Goal: Transaction & Acquisition: Purchase product/service

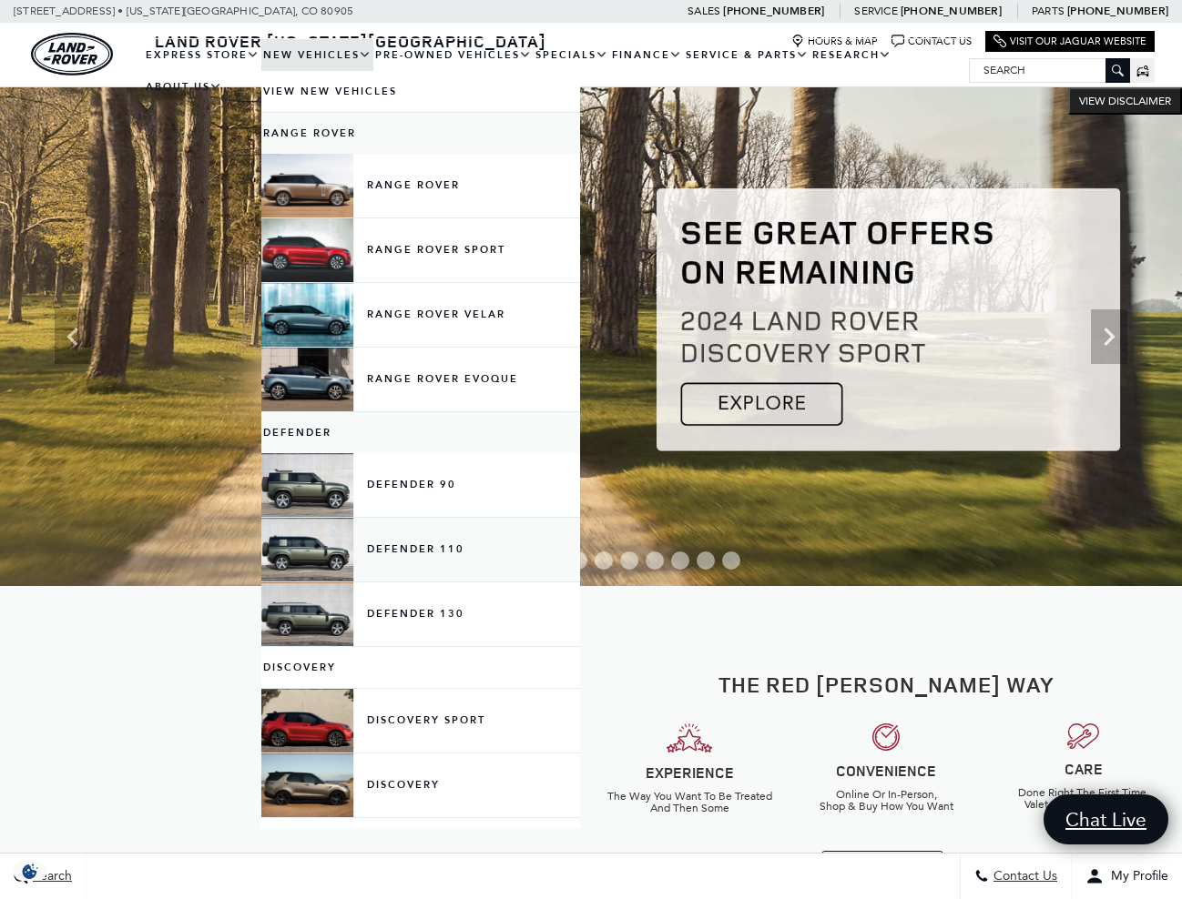
click at [305, 563] on link "Defender 110" at bounding box center [420, 550] width 319 height 64
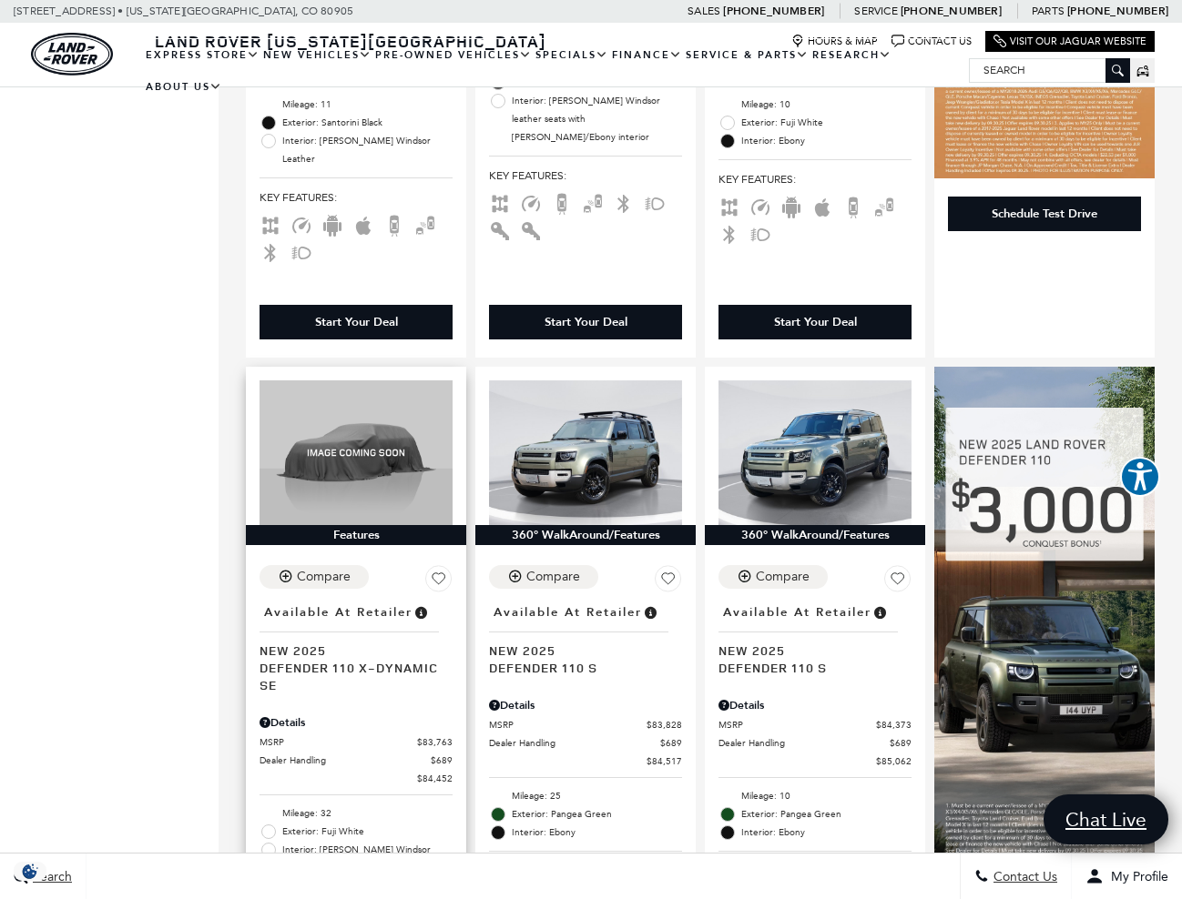
scroll to position [825, 0]
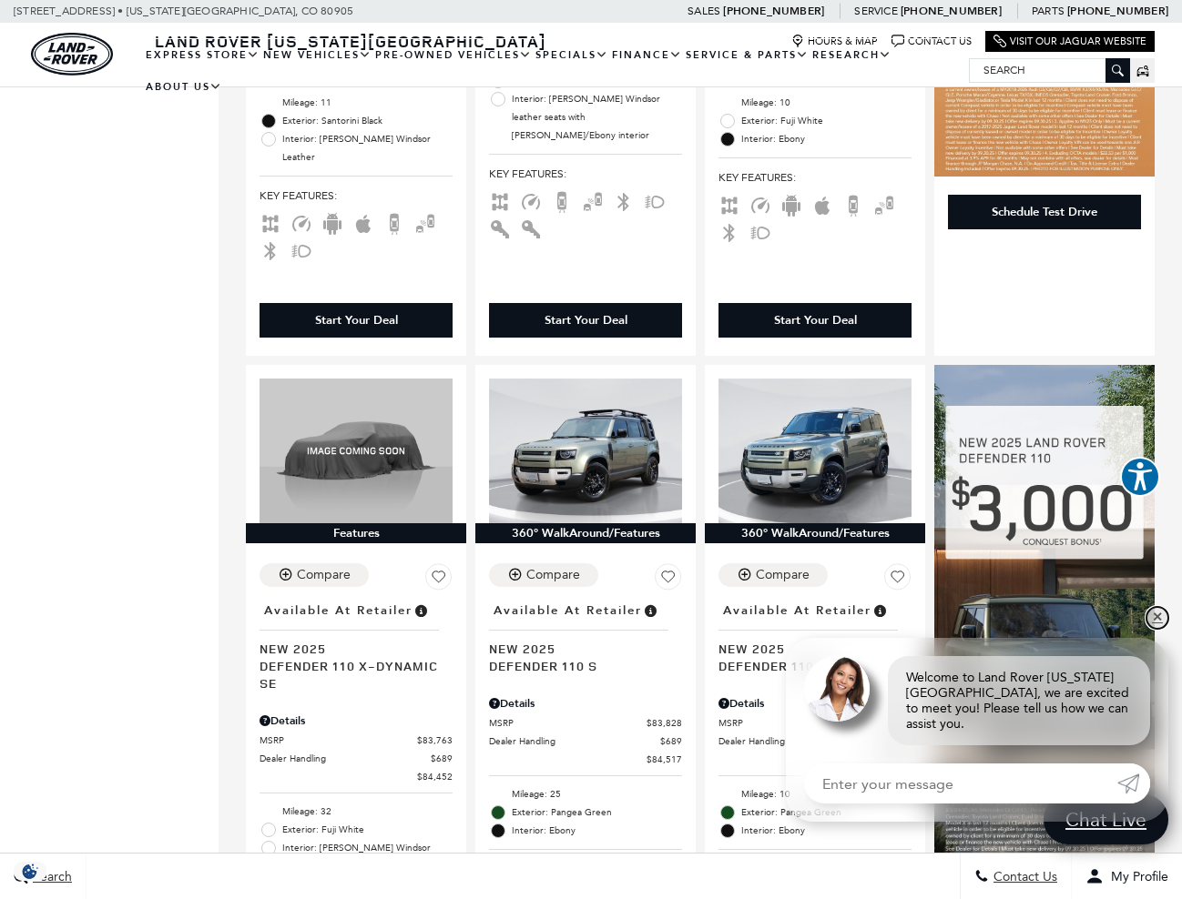
click at [1160, 629] on link "✕" at bounding box center [1157, 618] width 22 height 22
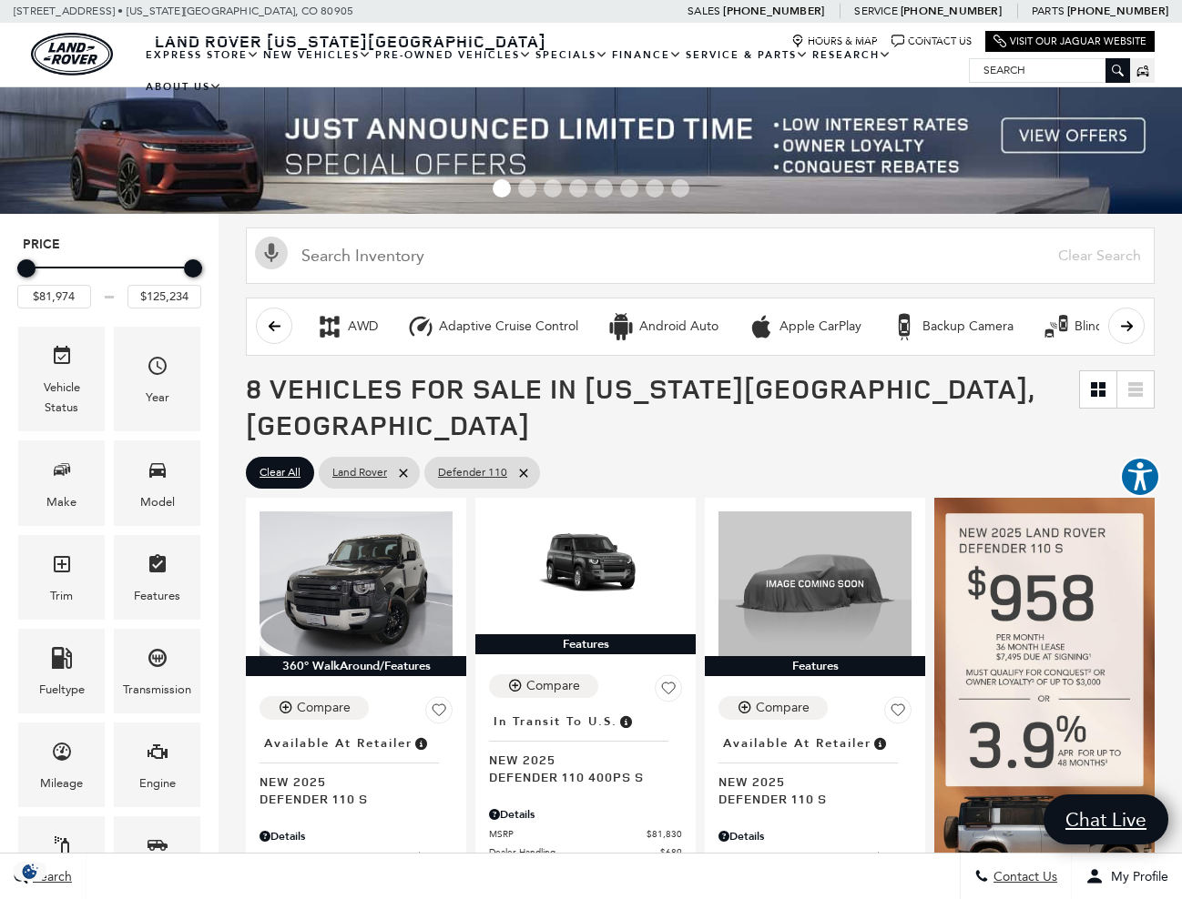
scroll to position [0, 0]
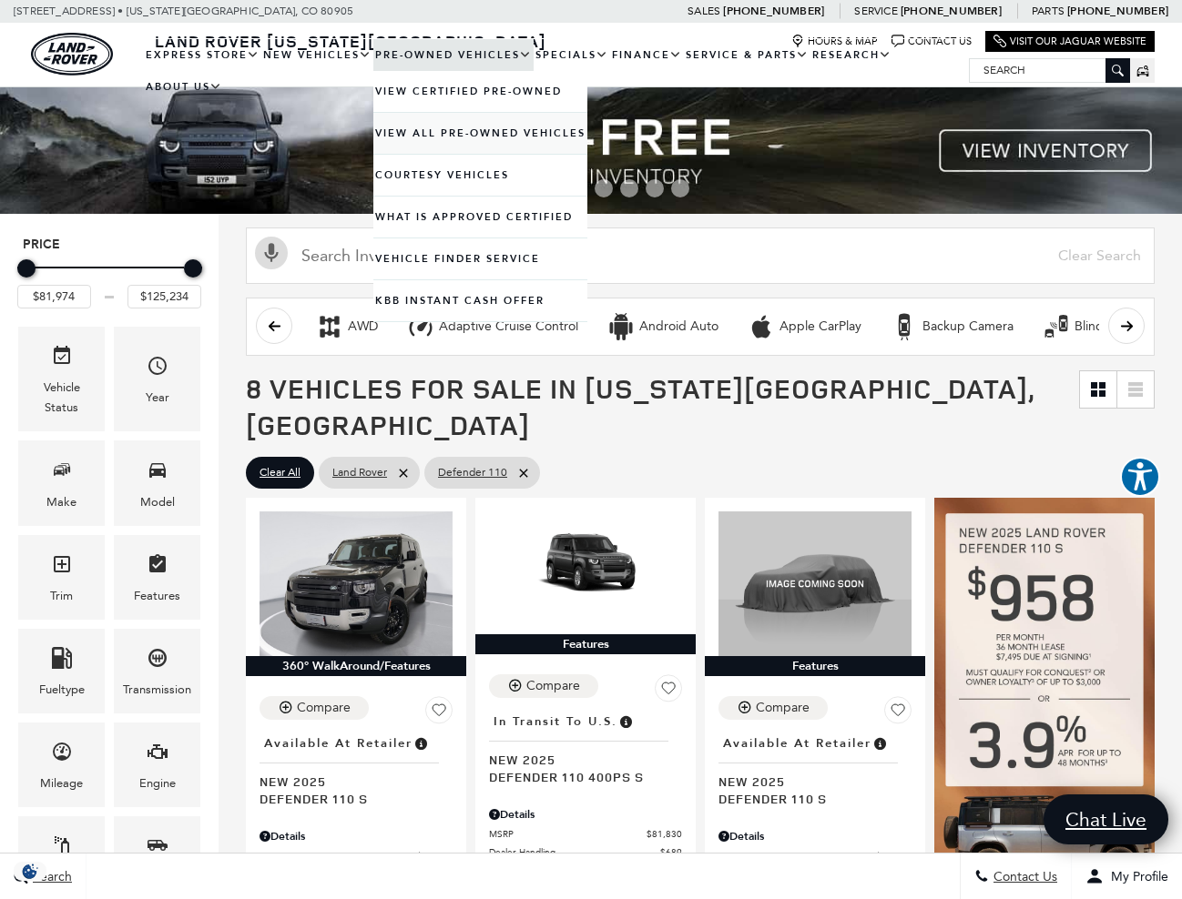
click at [434, 154] on link "View All Pre-Owned Vehicles" at bounding box center [480, 133] width 214 height 41
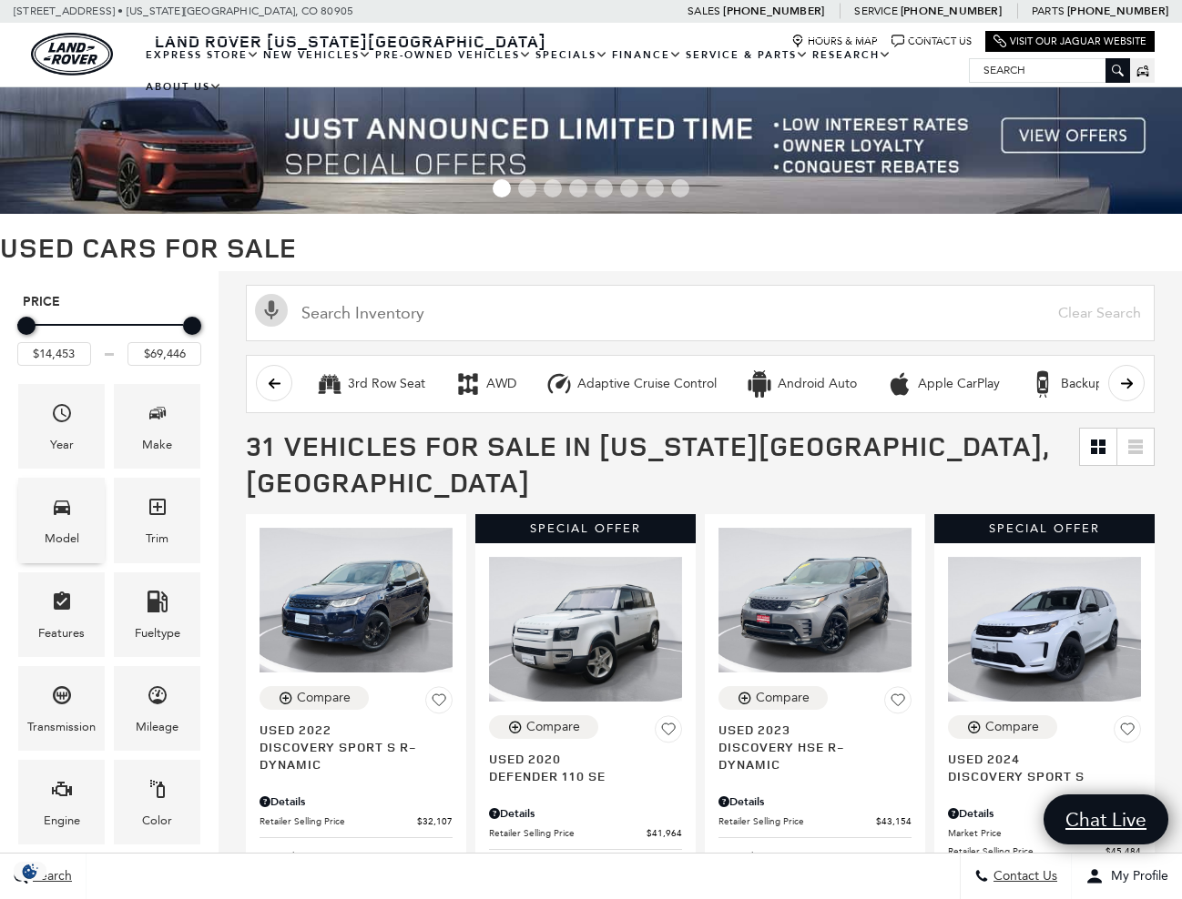
click at [63, 531] on div "Model" at bounding box center [62, 539] width 35 height 20
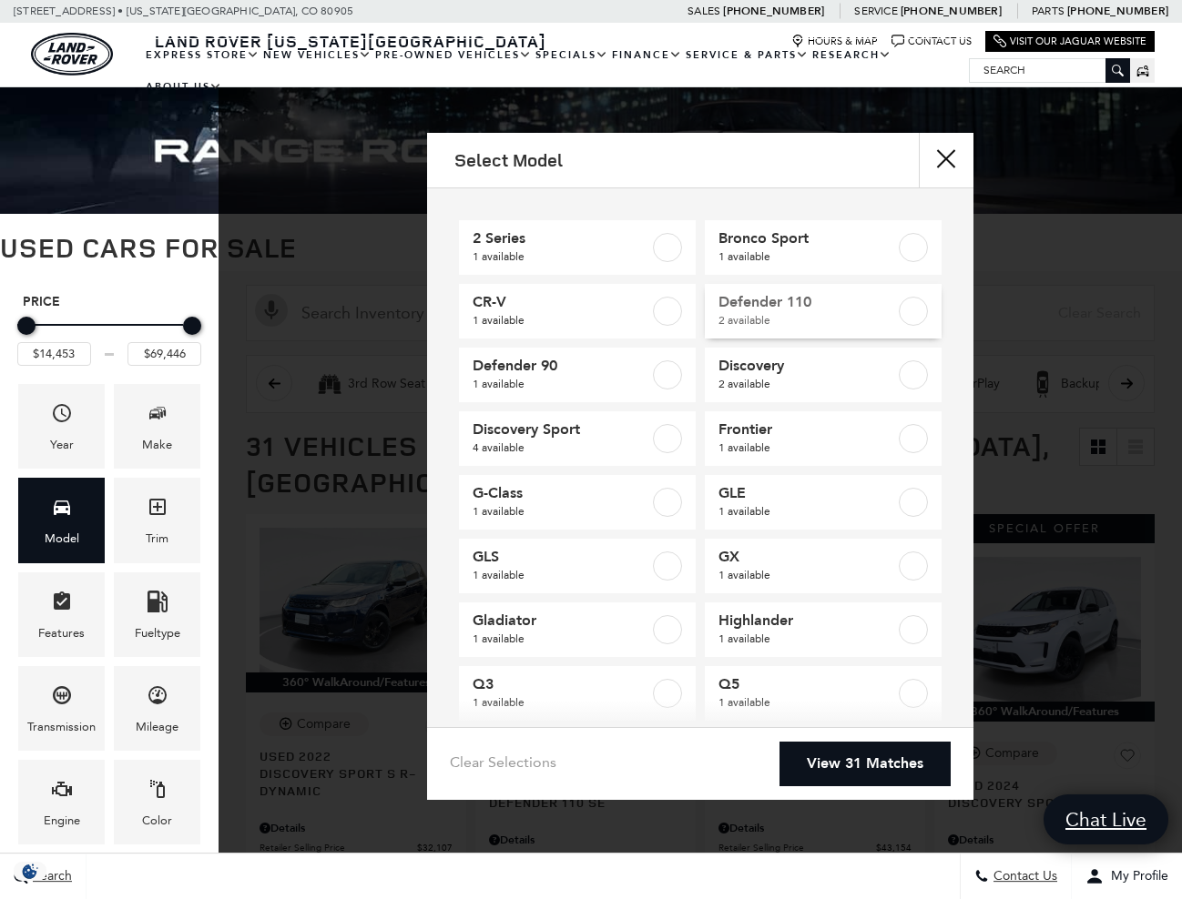
click at [913, 311] on label at bounding box center [912, 311] width 29 height 29
type input "$41,964"
type input "$59,171"
checkbox input "true"
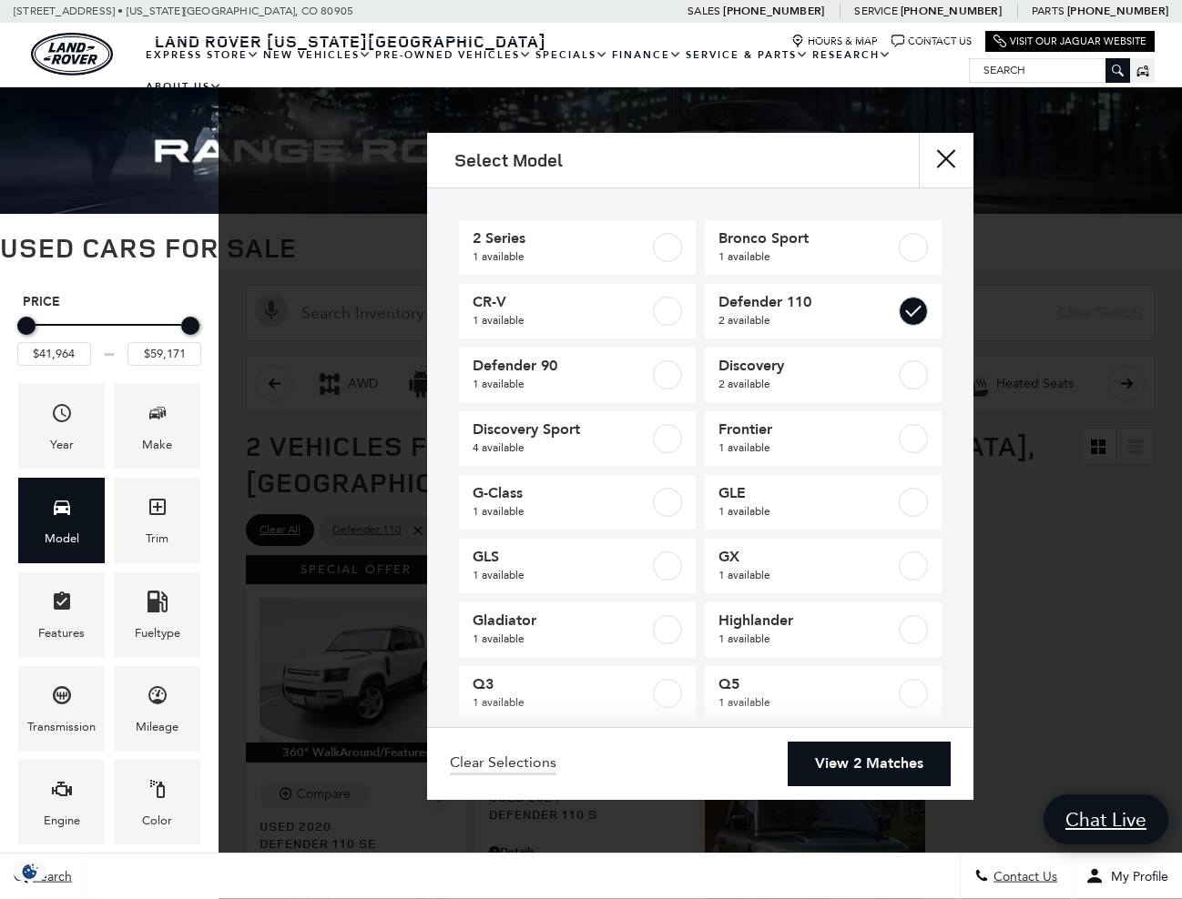
click at [845, 766] on link "View 2 Matches" at bounding box center [868, 764] width 163 height 45
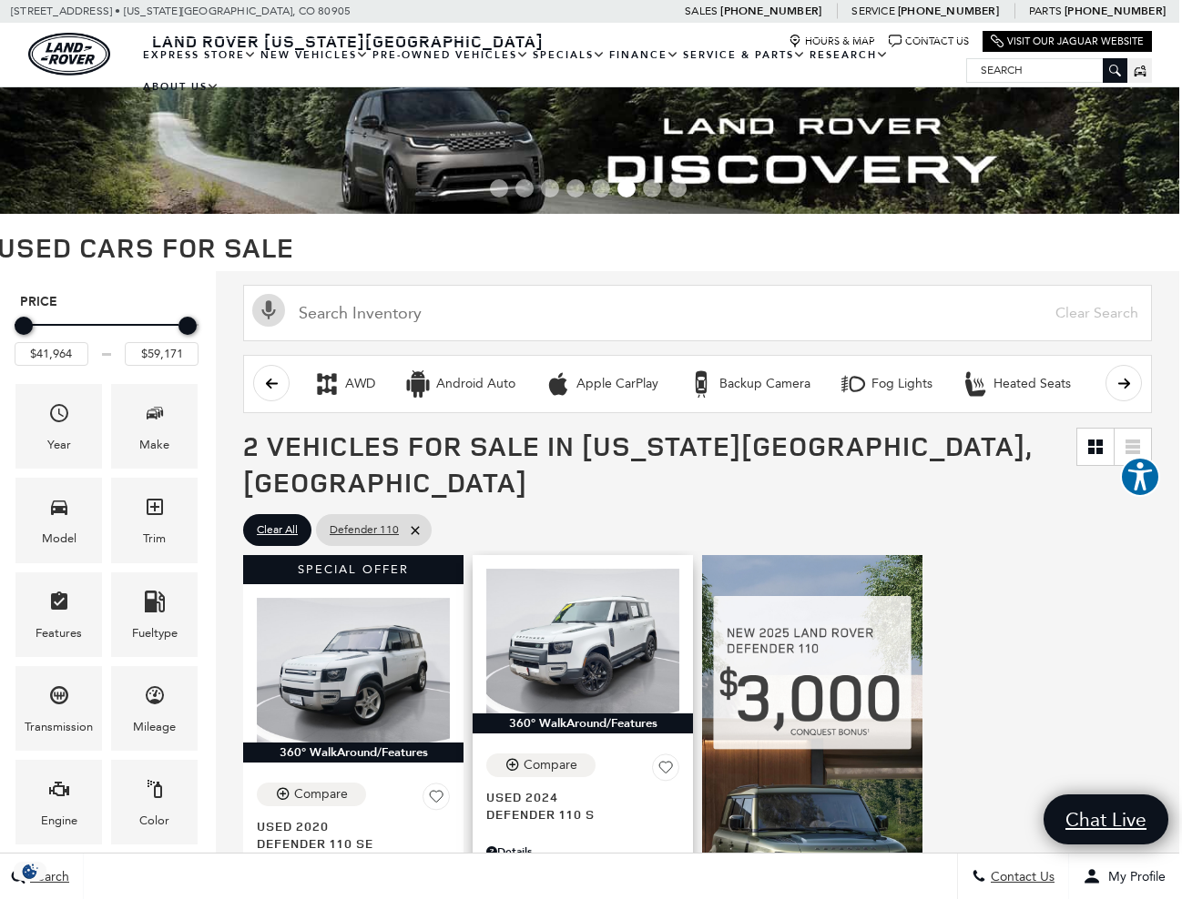
scroll to position [0, 3]
